Goal: Information Seeking & Learning: Learn about a topic

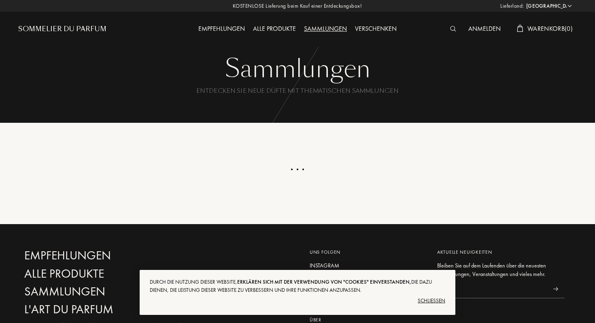
select select "US"
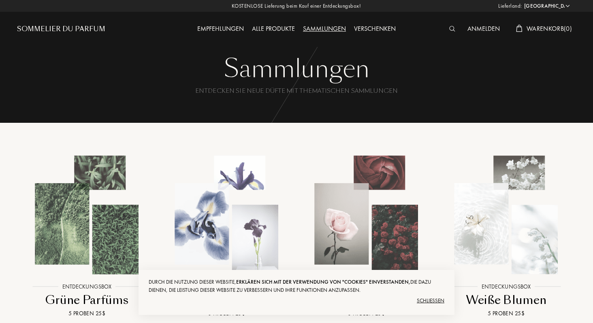
click at [266, 28] on div "Alle Produkte" at bounding box center [273, 29] width 51 height 11
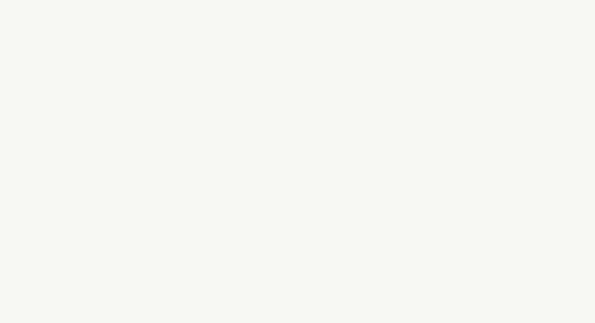
select select "US"
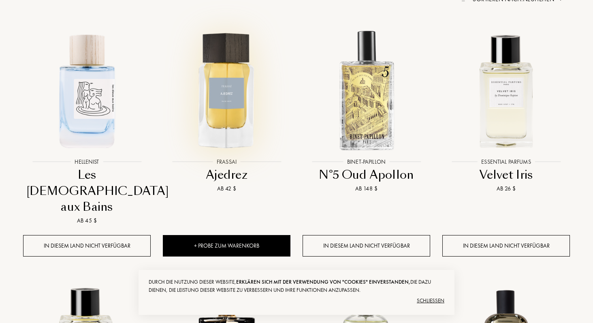
scroll to position [366, 0]
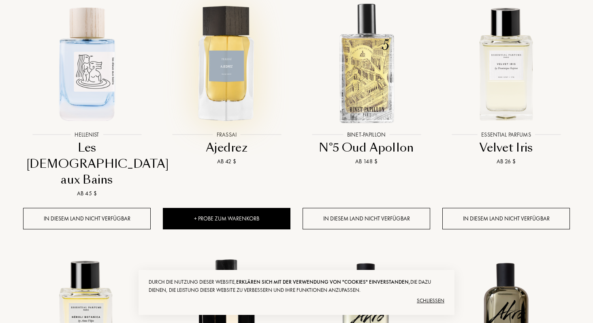
click at [215, 77] on img at bounding box center [227, 63] width 126 height 126
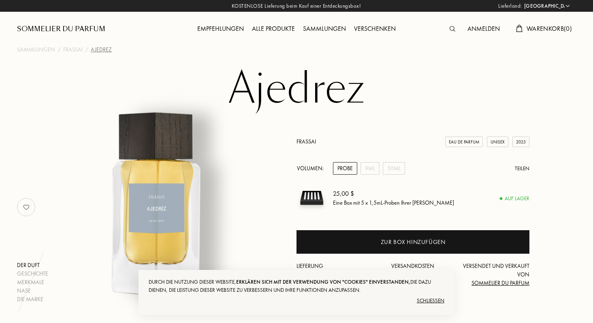
click at [561, 7] on select "Afghanistan Ägypten Albanien Algerien Amerikanische Jungferninseln Andorra Ango…" at bounding box center [546, 6] width 49 height 8
select select "DE"
click at [522, 2] on select "Afghanistan Ägypten Albanien Algerien Amerikanische Jungferninseln Andorra Ango…" at bounding box center [546, 6] width 49 height 8
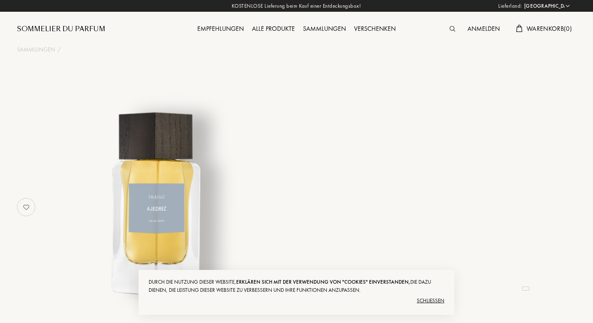
select select "DE"
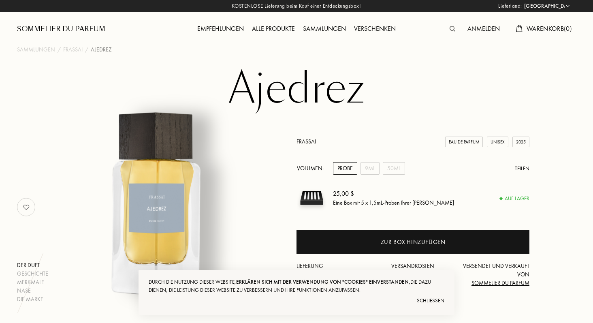
click at [265, 29] on div "Alle Produkte" at bounding box center [273, 29] width 51 height 11
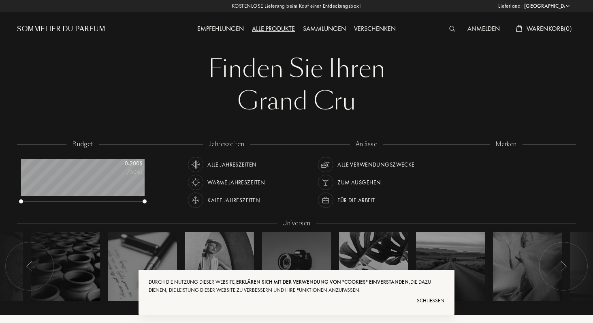
select select "DE"
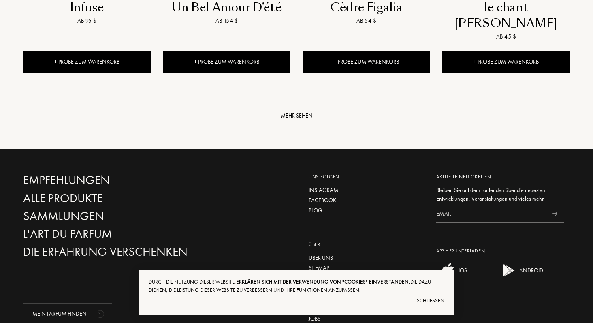
scroll to position [980, 0]
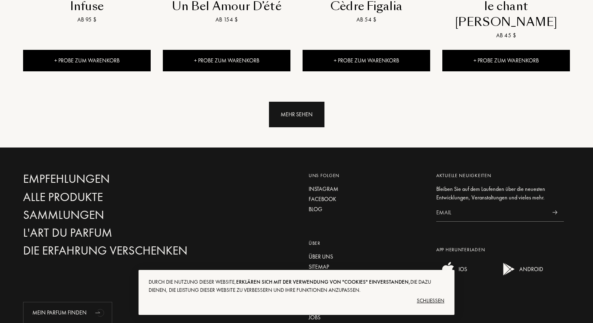
click at [294, 102] on div "Mehr sehen" at bounding box center [296, 115] width 55 height 26
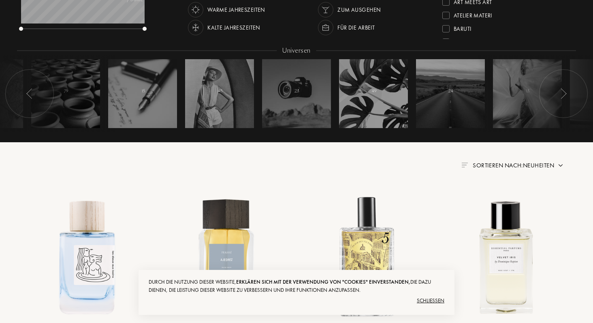
scroll to position [0, 0]
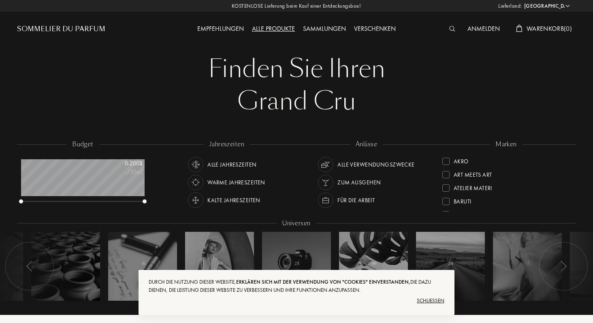
click at [436, 300] on div "Schließen" at bounding box center [297, 300] width 296 height 13
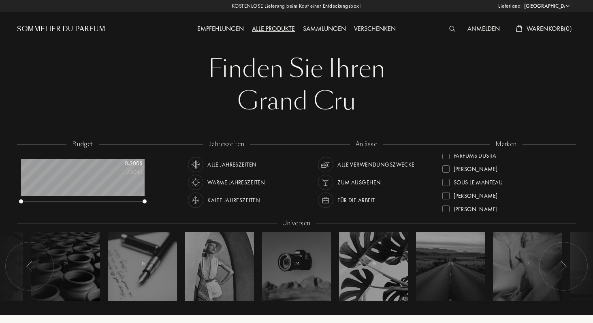
scroll to position [284, 0]
click at [445, 173] on div at bounding box center [445, 171] width 7 height 7
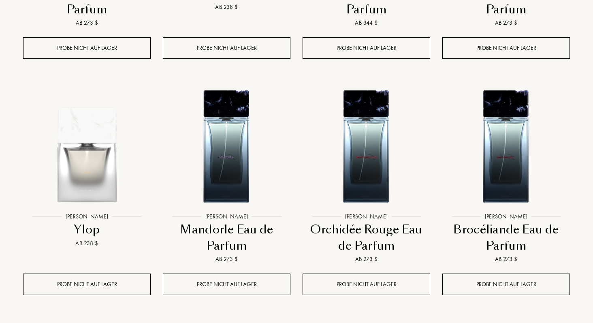
scroll to position [517, 0]
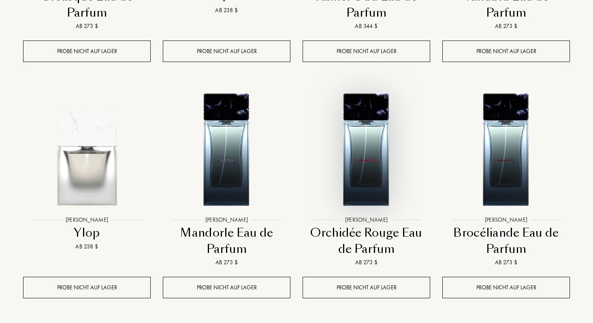
click at [338, 152] on img at bounding box center [366, 148] width 126 height 126
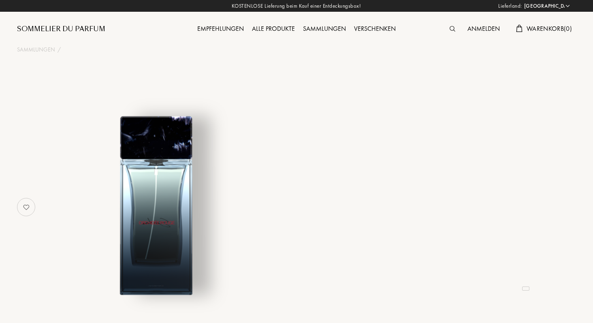
select select "DE"
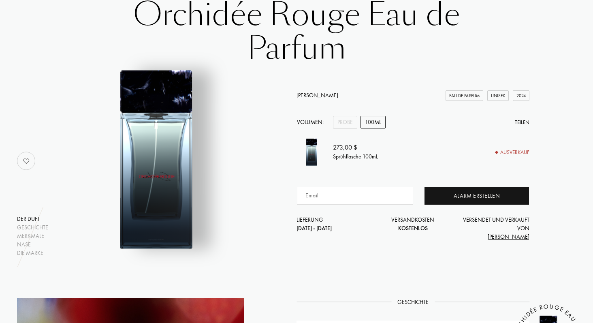
scroll to position [91, 0]
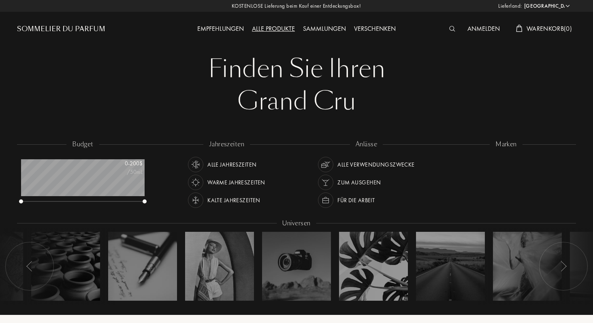
select select "DE"
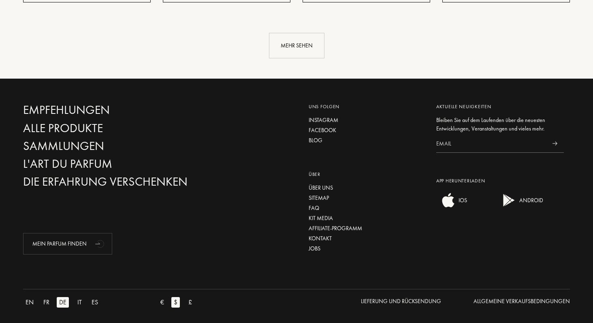
scroll to position [1046, 0]
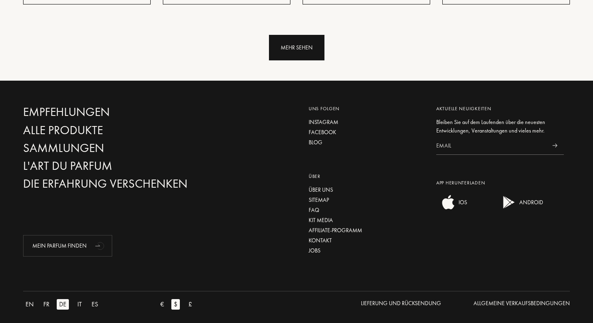
click at [291, 47] on div "Mehr sehen" at bounding box center [296, 48] width 55 height 26
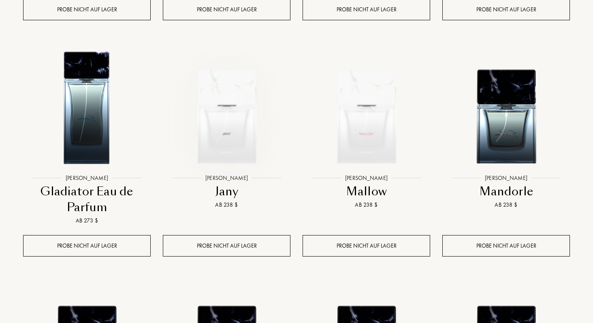
scroll to position [793, 0]
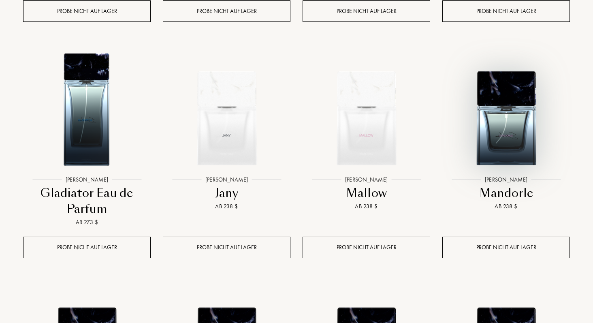
click at [499, 128] on img at bounding box center [506, 108] width 126 height 126
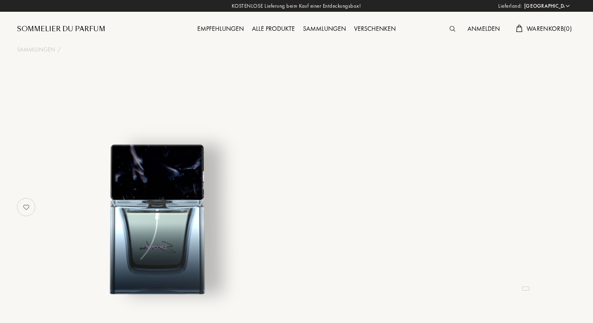
select select "DE"
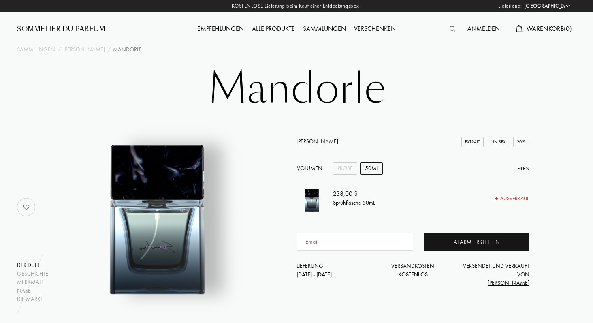
click at [268, 27] on div "Alle Produkte" at bounding box center [273, 29] width 51 height 11
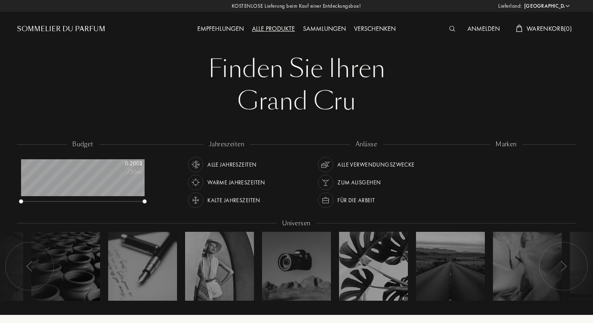
select select "DE"
click at [446, 177] on div at bounding box center [445, 176] width 7 height 7
click at [496, 107] on div "Grand Cru" at bounding box center [296, 101] width 547 height 32
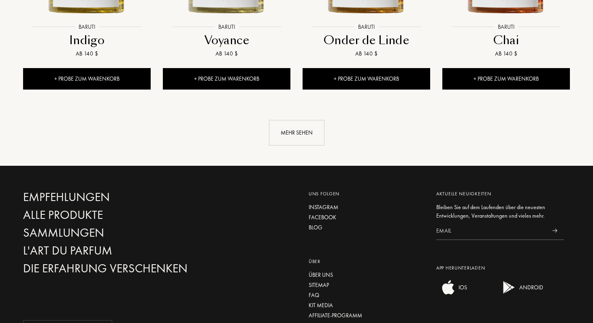
scroll to position [914, 0]
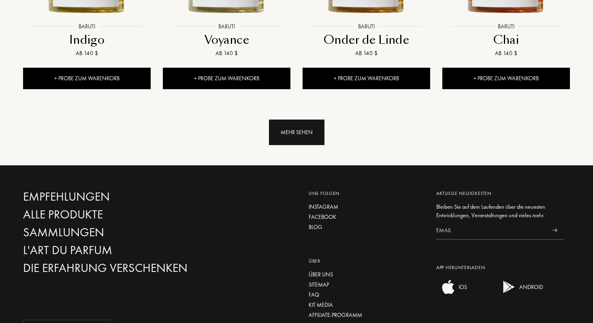
click at [311, 134] on div "Mehr sehen" at bounding box center [296, 132] width 55 height 26
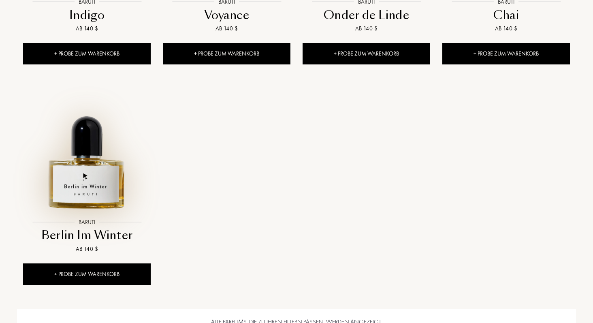
scroll to position [940, 0]
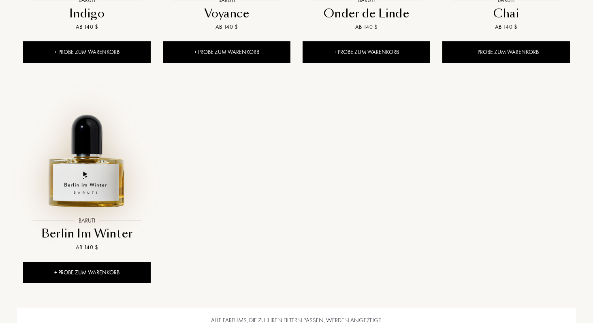
click at [61, 164] on img at bounding box center [87, 149] width 126 height 126
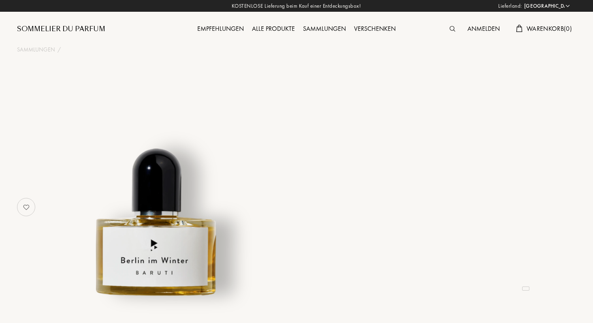
select select "DE"
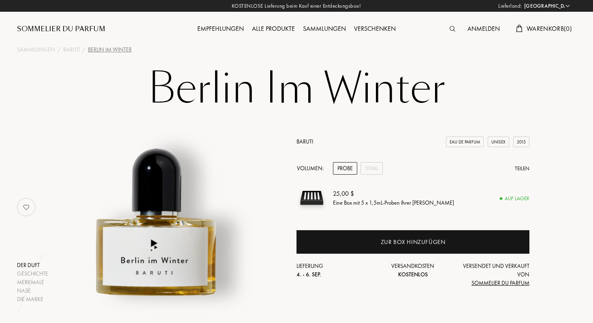
scroll to position [35, 0]
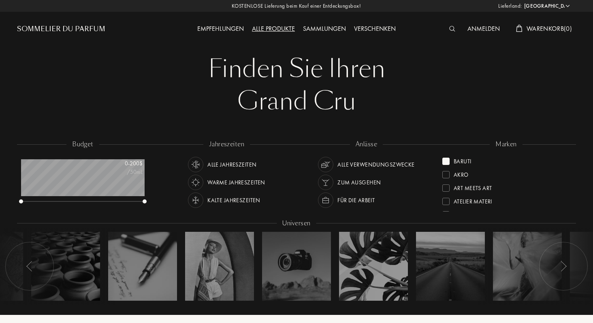
select select "DE"
drag, startPoint x: 452, startPoint y: 162, endPoint x: 462, endPoint y: 168, distance: 11.4
click at [491, 194] on div "[PERSON_NAME] Art Meets Art Atelier Materi Binet-Papillon Cépages Parfums Élisi…" at bounding box center [506, 182] width 128 height 57
drag, startPoint x: 453, startPoint y: 147, endPoint x: 501, endPoint y: 175, distance: 54.8
click at [501, 175] on div "[PERSON_NAME] Art Meets Art Atelier Materi Binet-Papillon Cépages Parfums Élisi…" at bounding box center [506, 176] width 140 height 73
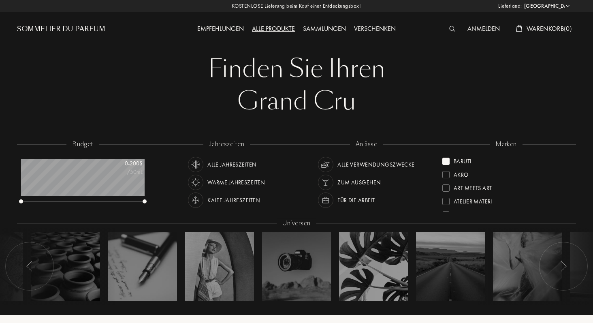
drag, startPoint x: 496, startPoint y: 140, endPoint x: 499, endPoint y: 218, distance: 78.2
click at [499, 218] on div "budget 0 - 200 $ /50mL jahreszeiten Alle Jahreszeiten Warme Jahreszeiten Kalte …" at bounding box center [296, 226] width 559 height 173
drag, startPoint x: 505, startPoint y: 200, endPoint x: 505, endPoint y: 173, distance: 26.3
click at [505, 173] on div "[PERSON_NAME] Art Meets Art Atelier Materi Binet-Papillon Cépages Parfums Élisi…" at bounding box center [506, 182] width 128 height 57
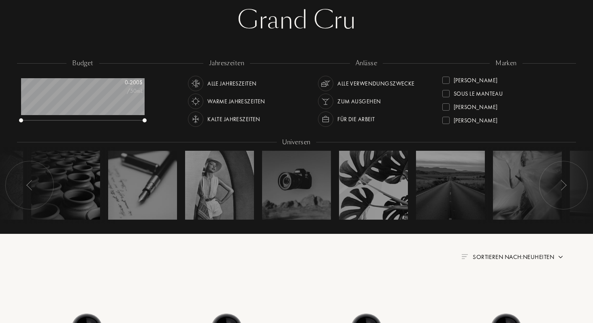
scroll to position [82, 0]
